Goal: Check status: Check status

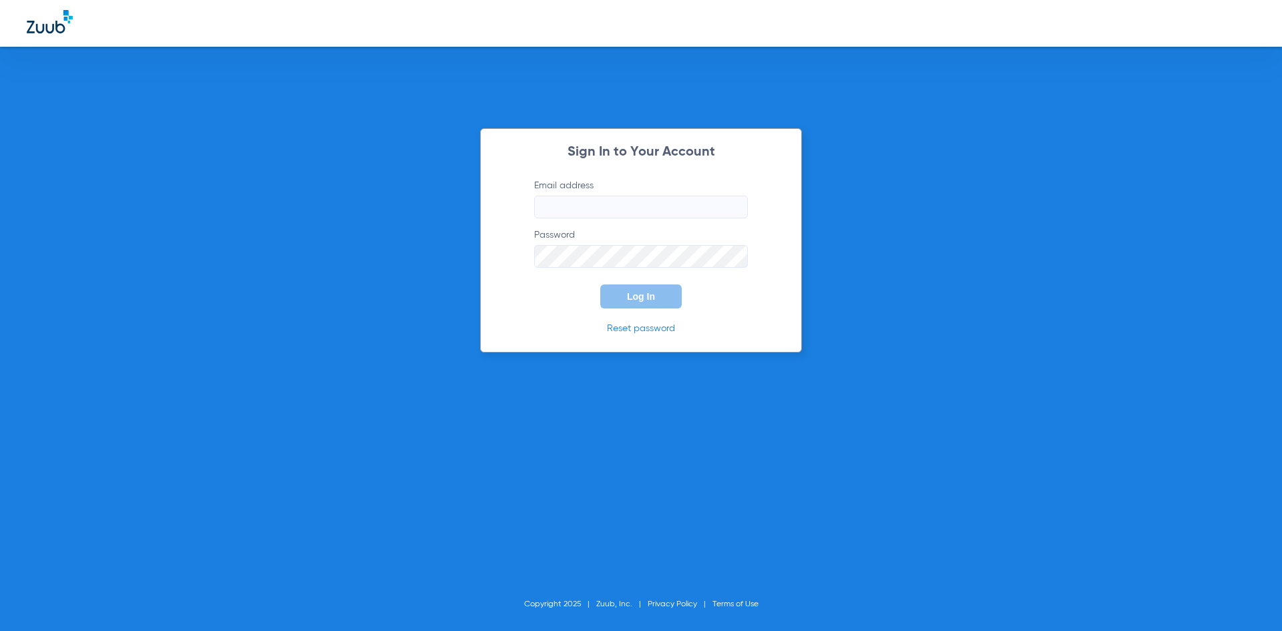
type input "[EMAIL_ADDRESS][DOMAIN_NAME]"
click at [616, 293] on button "Log In" at bounding box center [640, 296] width 81 height 24
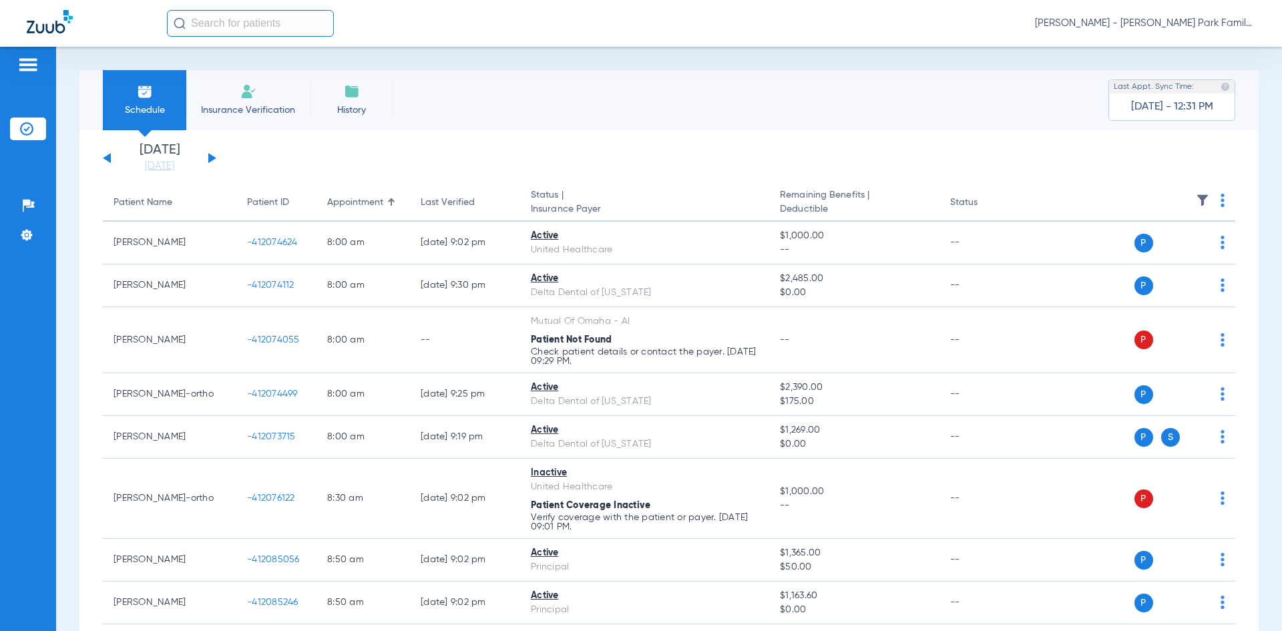
click at [212, 158] on button at bounding box center [212, 158] width 8 height 10
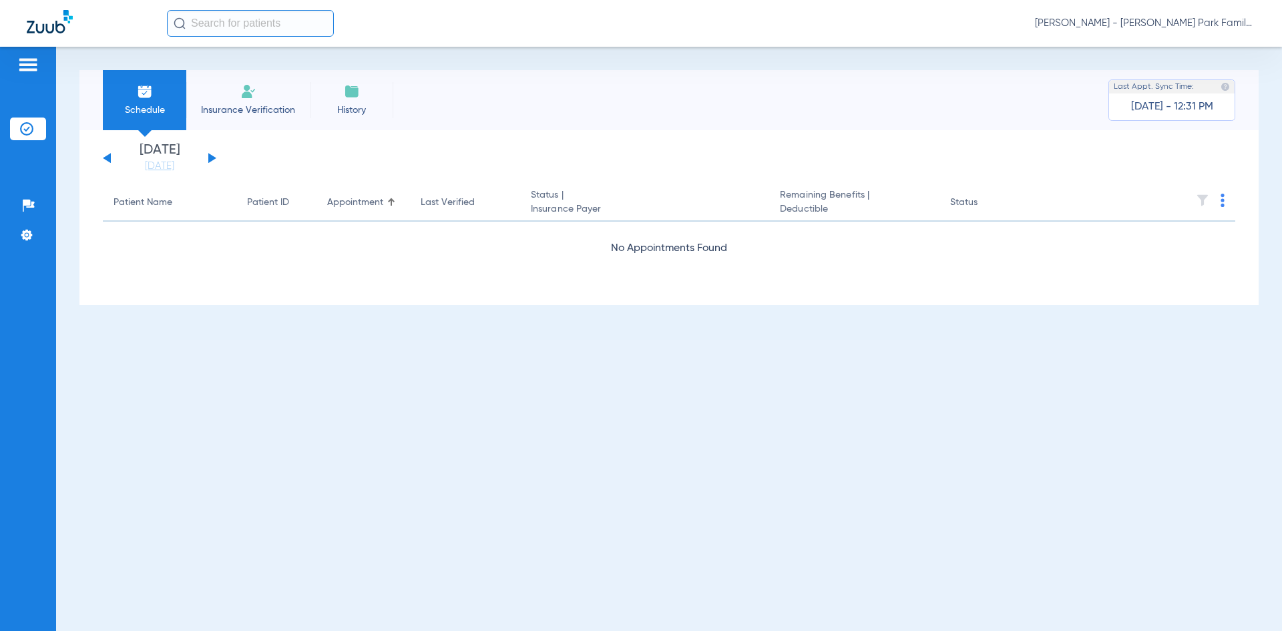
click at [212, 158] on button at bounding box center [212, 158] width 8 height 10
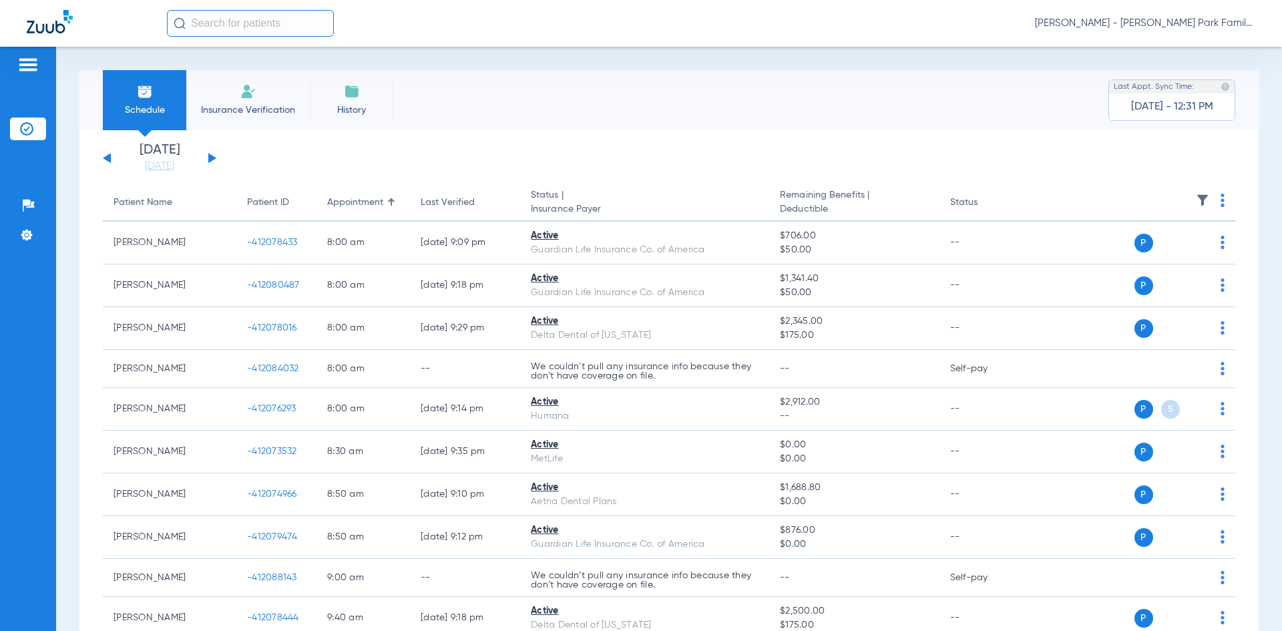
click at [1195, 194] on img at bounding box center [1201, 200] width 13 height 13
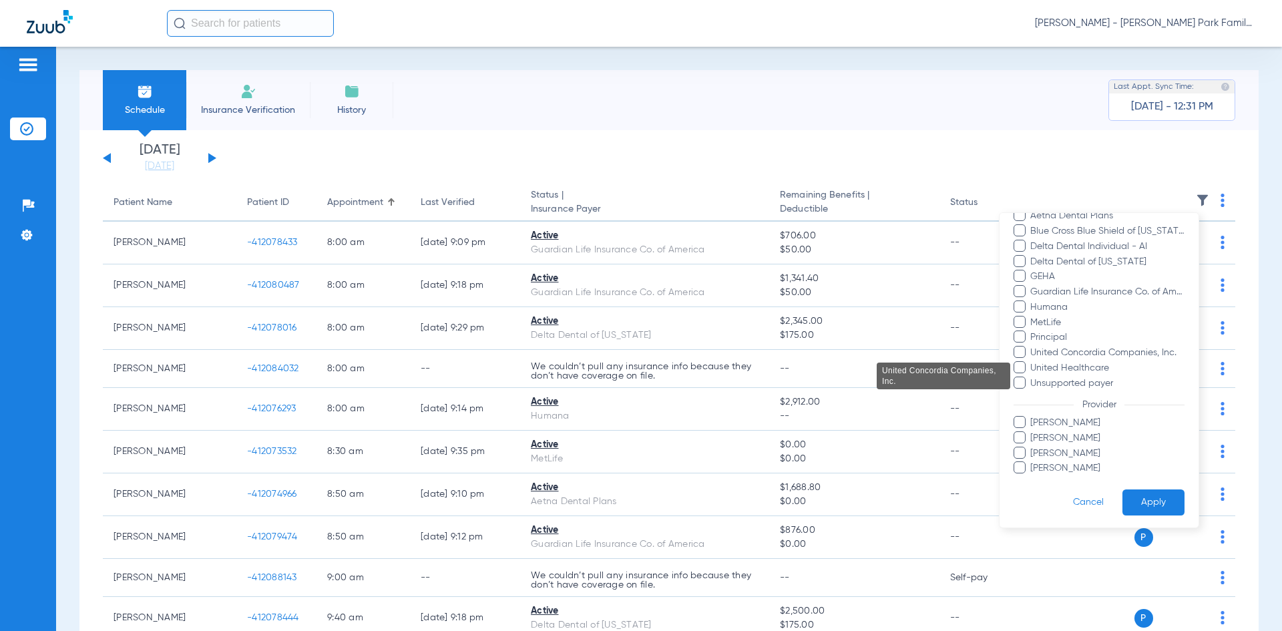
scroll to position [117, 0]
click at [1024, 428] on ul "[PERSON_NAME] [PERSON_NAME] [PERSON_NAME] [PERSON_NAME]" at bounding box center [1098, 443] width 171 height 59
click at [1021, 424] on span at bounding box center [1019, 420] width 12 height 12
click at [1032, 430] on input "[PERSON_NAME]" at bounding box center [1032, 430] width 0 height 0
click at [1127, 495] on button "Apply" at bounding box center [1153, 500] width 62 height 26
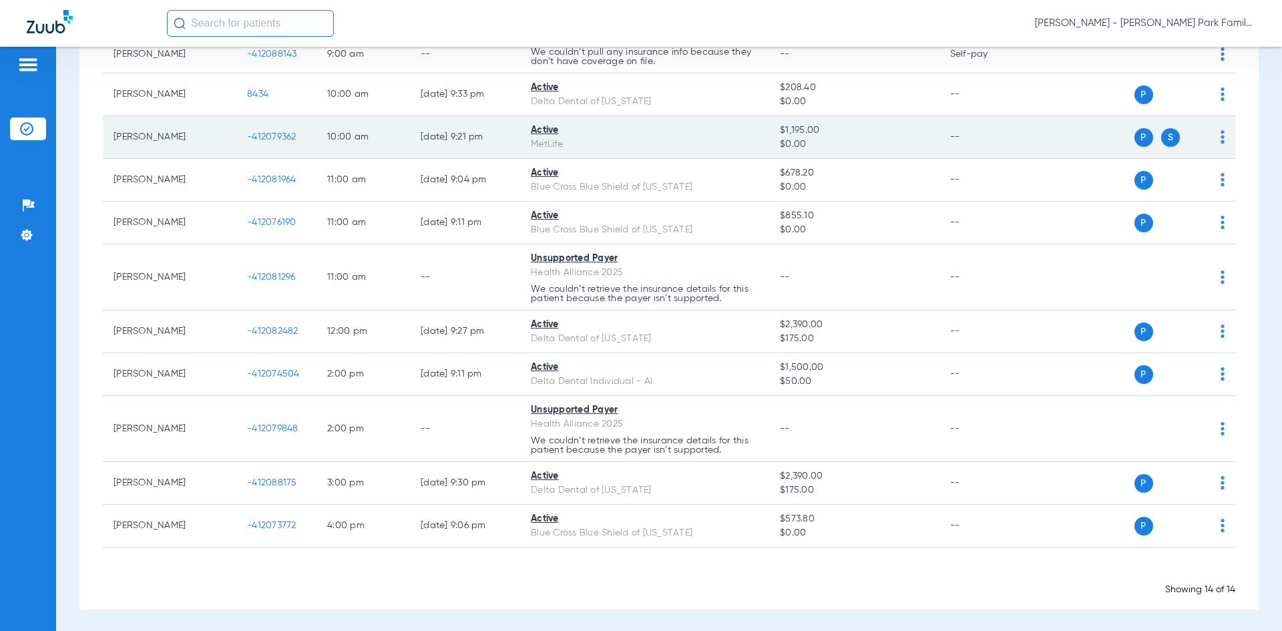
scroll to position [312, 0]
